Goal: Communication & Community: Answer question/provide support

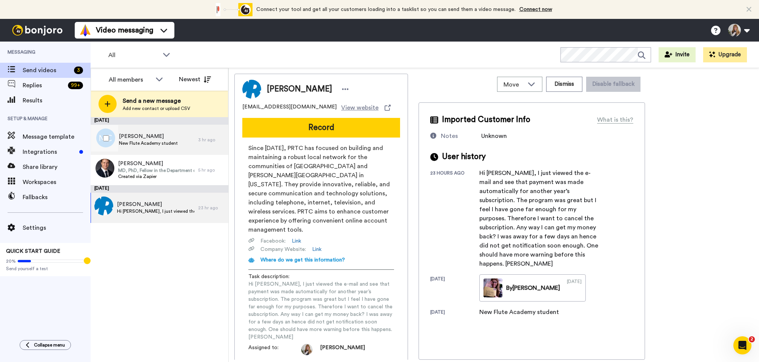
click at [156, 143] on span "New Flute Academy student" at bounding box center [148, 143] width 59 height 6
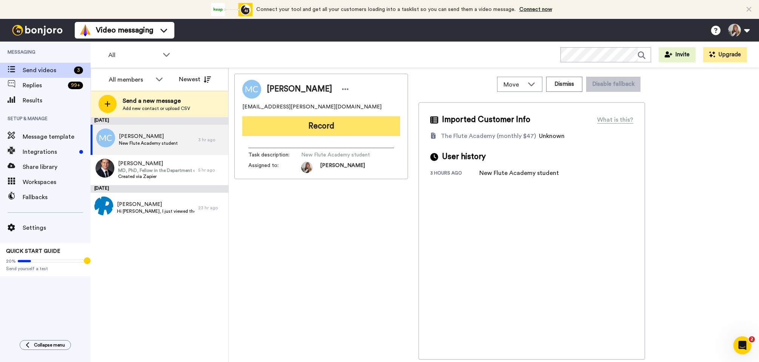
click at [298, 123] on button "Record" at bounding box center [321, 126] width 158 height 20
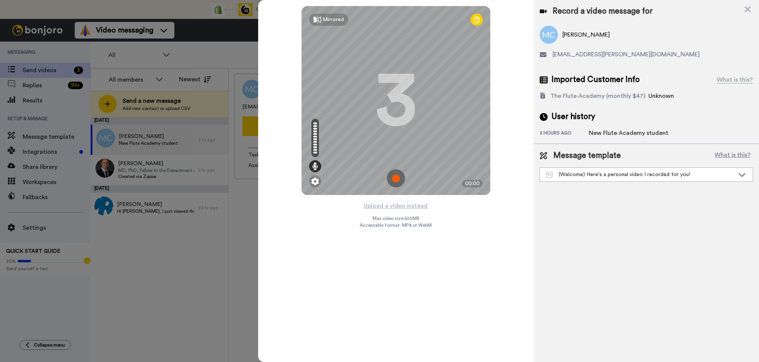
click at [395, 178] on img at bounding box center [396, 178] width 18 height 18
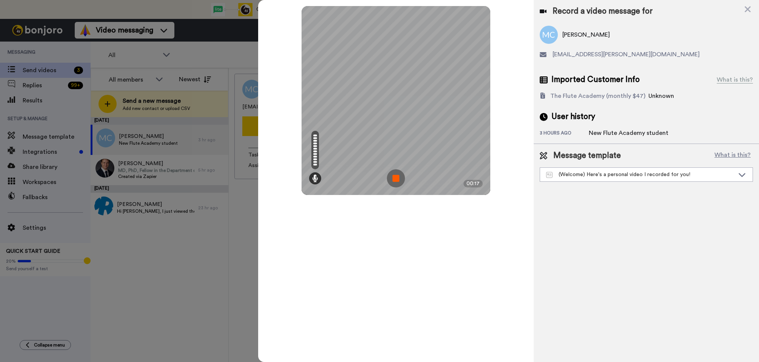
click at [393, 176] on img at bounding box center [396, 178] width 18 height 18
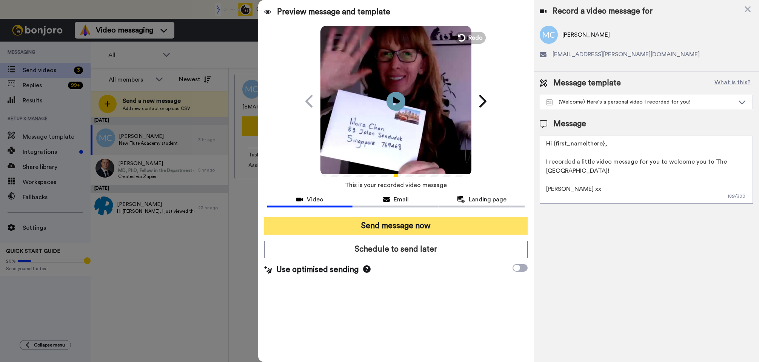
click at [409, 228] on button "Send message now" at bounding box center [396, 225] width 264 height 17
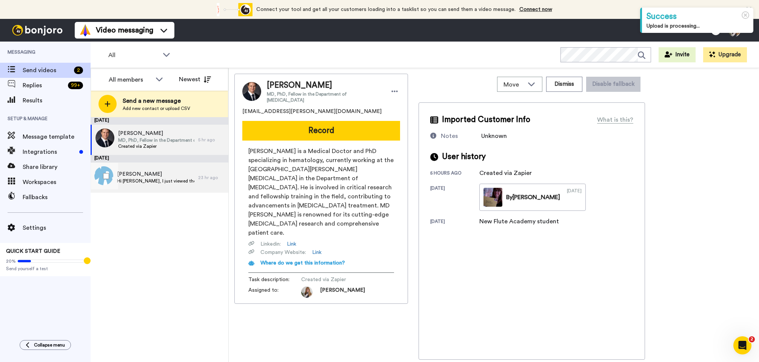
click at [169, 179] on span "Hi Jane, I just viewed the e-mail and see that payment was made automatically f…" at bounding box center [155, 181] width 77 height 6
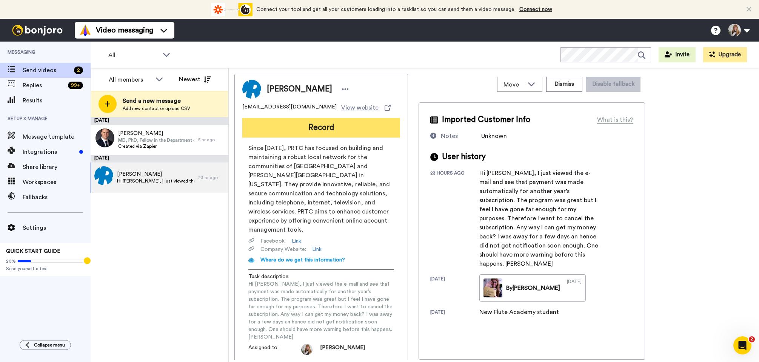
click at [321, 127] on button "Record" at bounding box center [321, 128] width 158 height 20
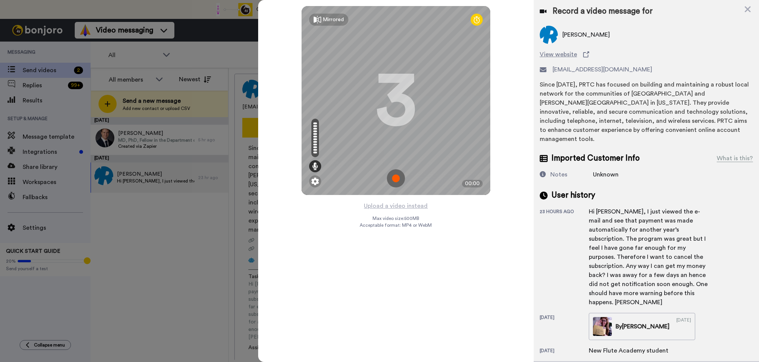
click at [398, 174] on img at bounding box center [396, 178] width 18 height 18
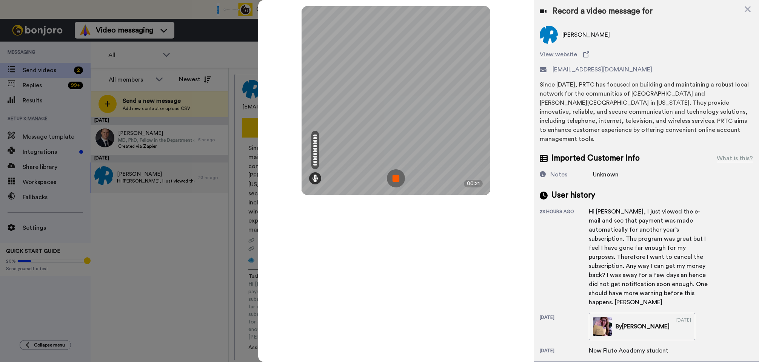
click at [396, 173] on img at bounding box center [396, 178] width 18 height 18
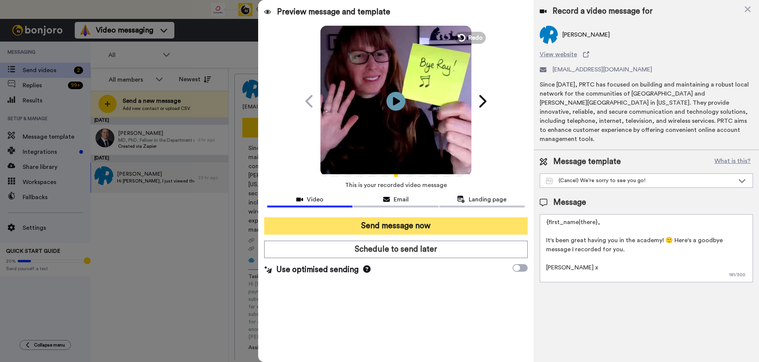
click at [387, 224] on button "Send message now" at bounding box center [396, 225] width 264 height 17
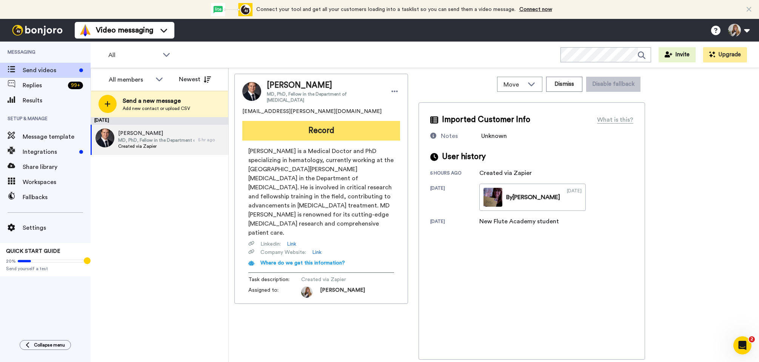
click at [375, 123] on button "Record" at bounding box center [321, 131] width 158 height 20
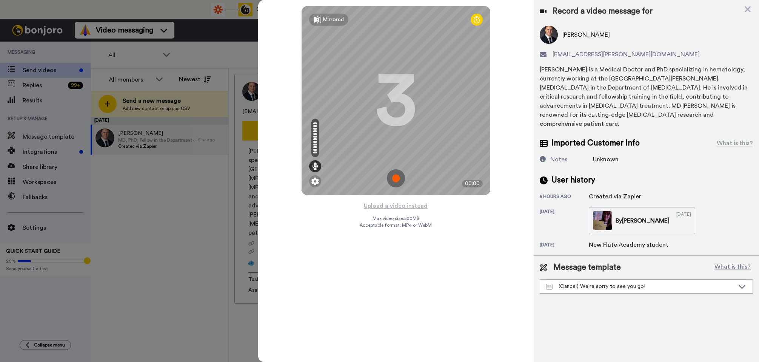
click at [399, 179] on img at bounding box center [396, 178] width 18 height 18
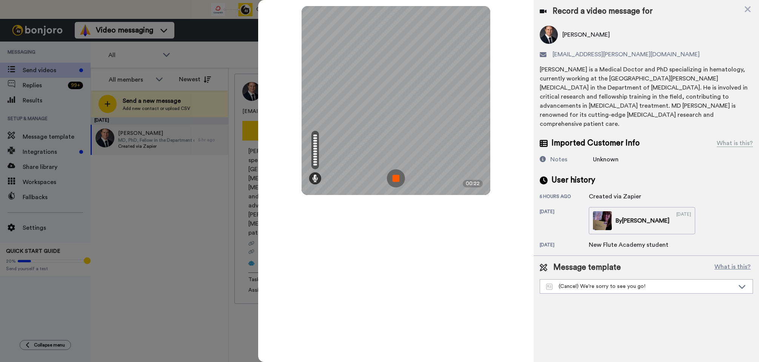
click at [400, 178] on img at bounding box center [396, 178] width 18 height 18
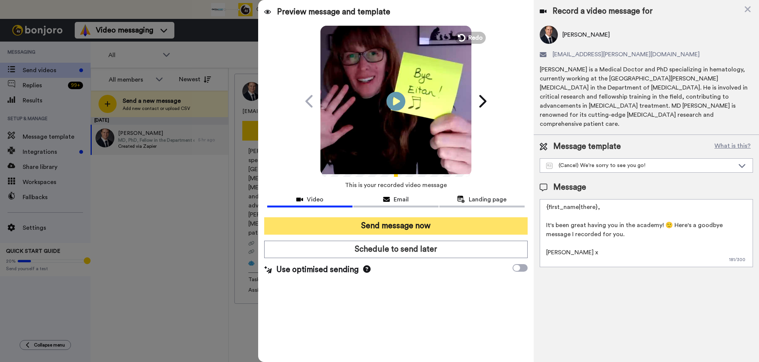
click at [408, 227] on button "Send message now" at bounding box center [396, 225] width 264 height 17
